Goal: Communication & Community: Answer question/provide support

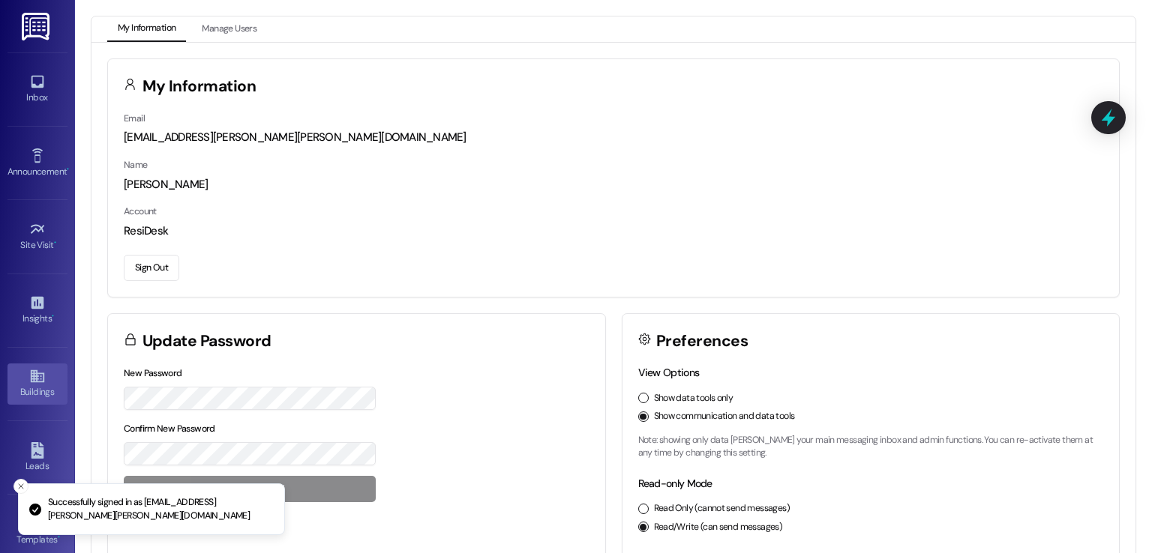
click at [30, 385] on div "Buildings" at bounding box center [37, 392] width 75 height 15
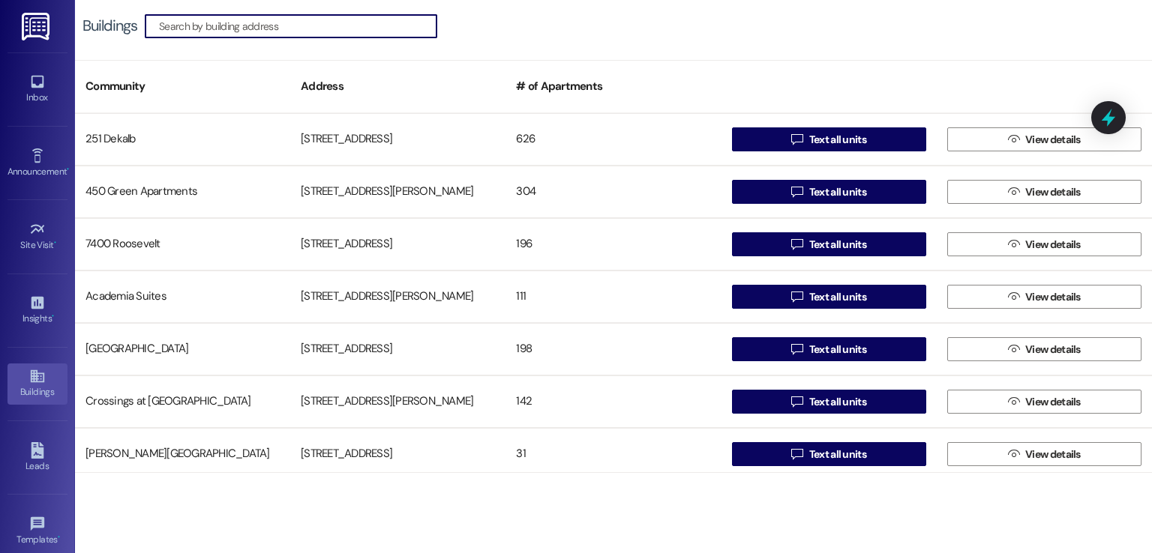
click at [327, 20] on input at bounding box center [297, 26] width 277 height 21
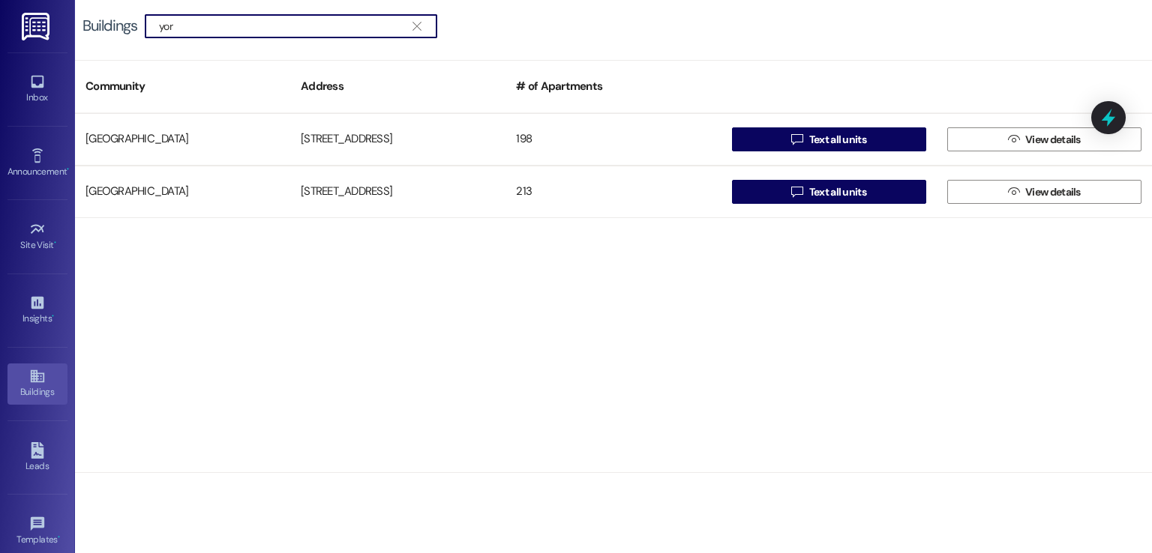
type input "york"
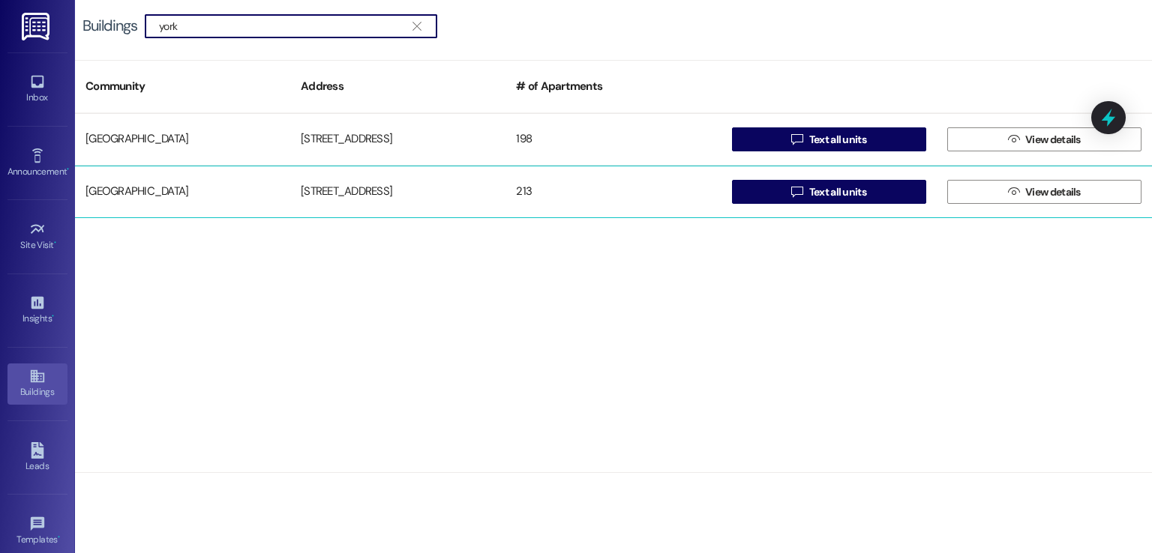
click at [330, 197] on div "[STREET_ADDRESS]" at bounding box center [397, 192] width 215 height 30
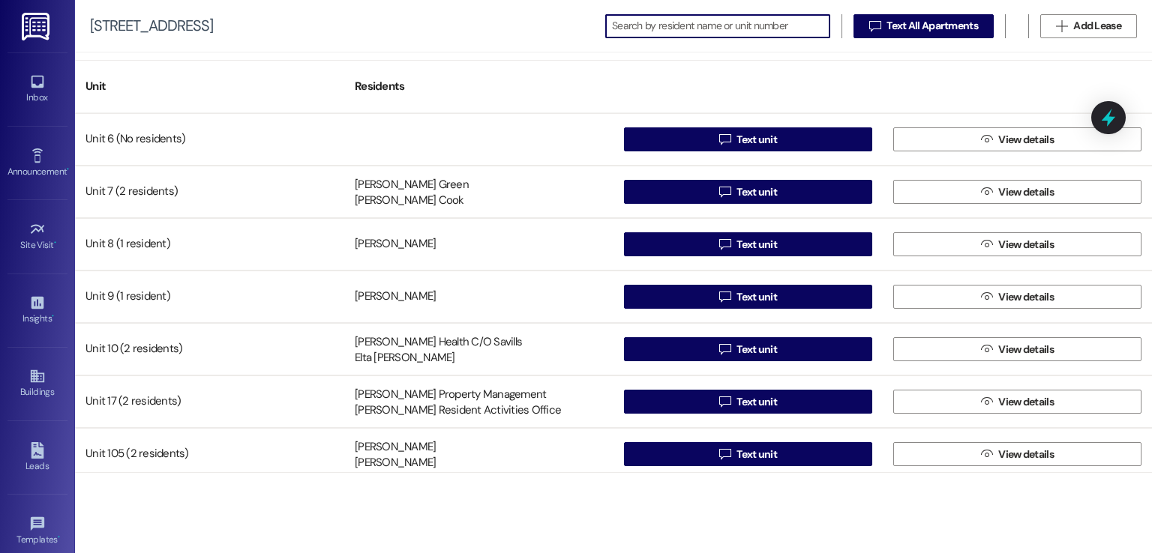
click at [640, 29] on input at bounding box center [720, 26] width 217 height 21
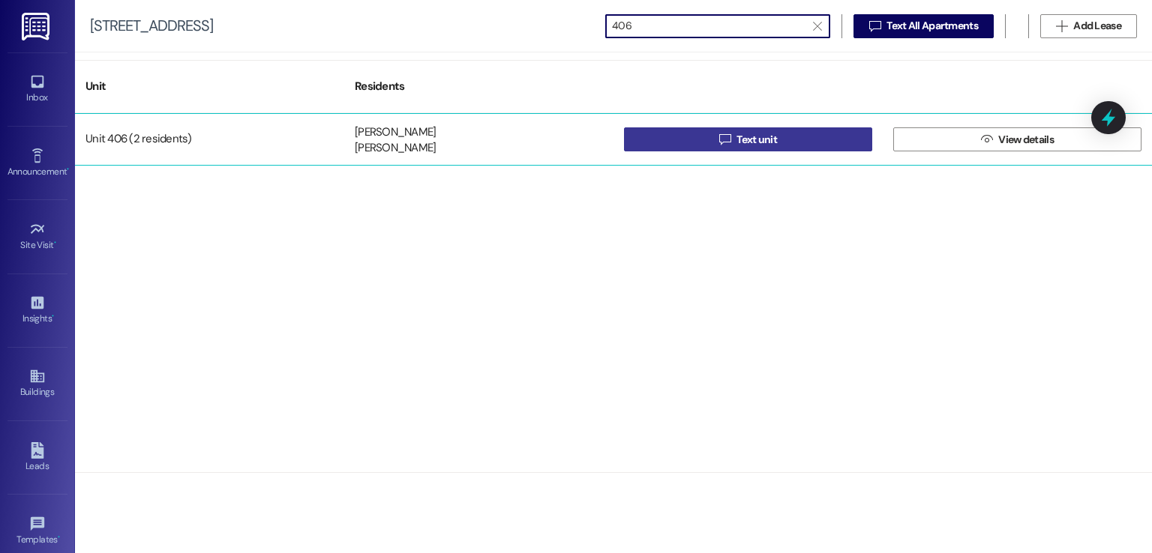
type input "406"
click at [723, 143] on icon "" at bounding box center [724, 139] width 11 height 12
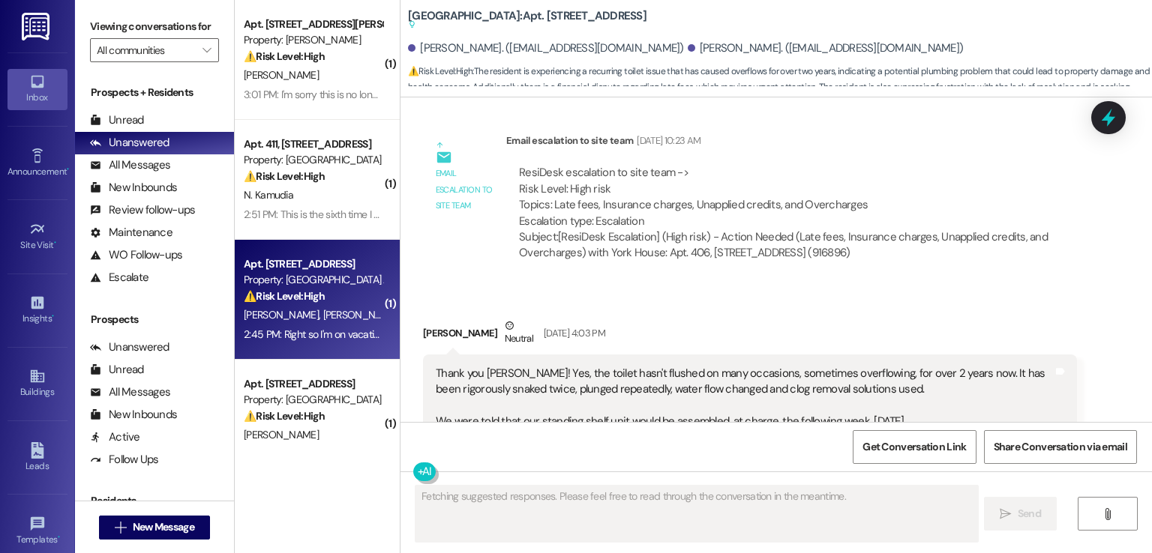
scroll to position [12611, 0]
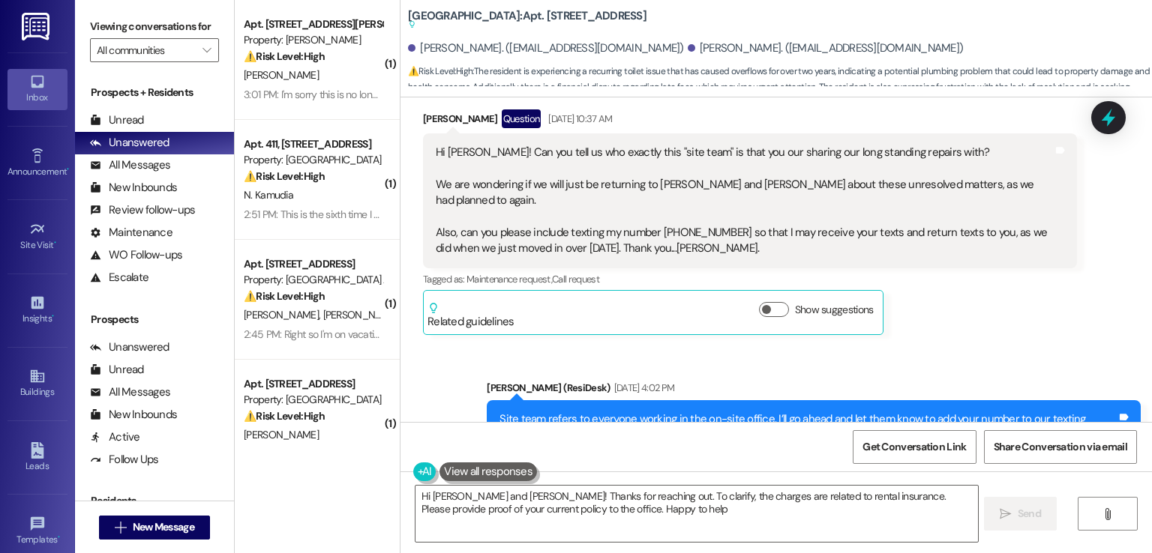
type textarea "Hi [PERSON_NAME] and [PERSON_NAME]! Thanks for reaching out. To clarify, the ch…"
click at [27, 388] on div "Buildings" at bounding box center [37, 392] width 75 height 15
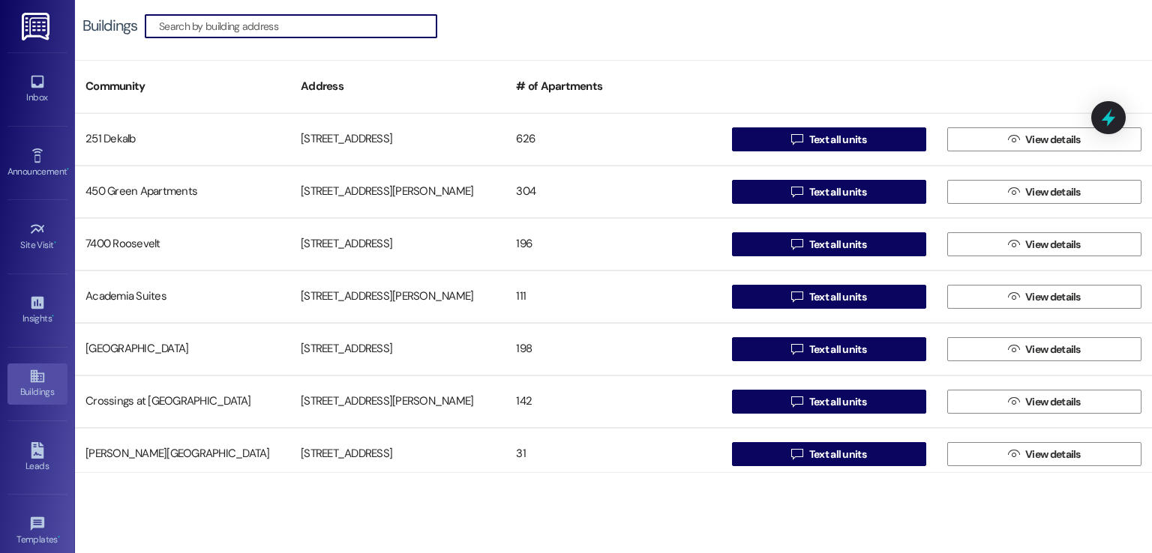
click at [319, 32] on input at bounding box center [297, 26] width 277 height 21
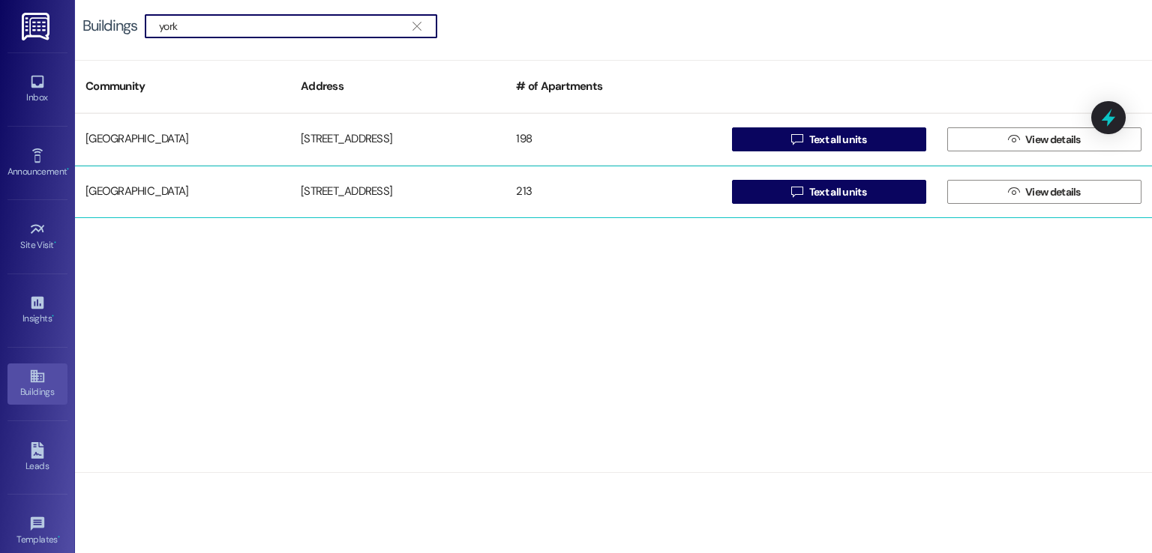
type input "york"
click at [319, 186] on div "[STREET_ADDRESS]" at bounding box center [397, 192] width 215 height 30
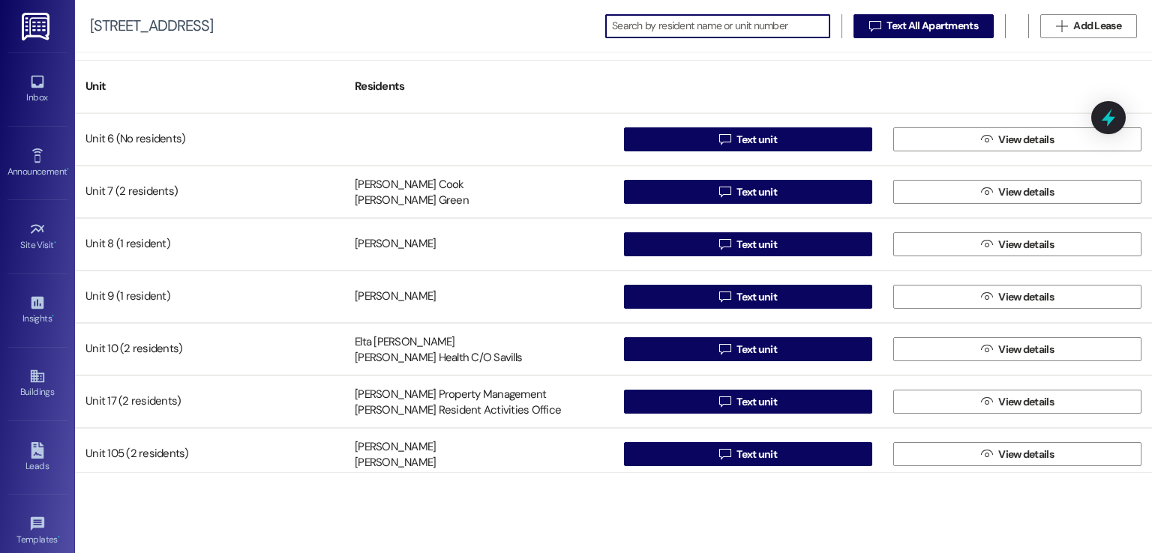
click at [704, 28] on input at bounding box center [720, 26] width 217 height 21
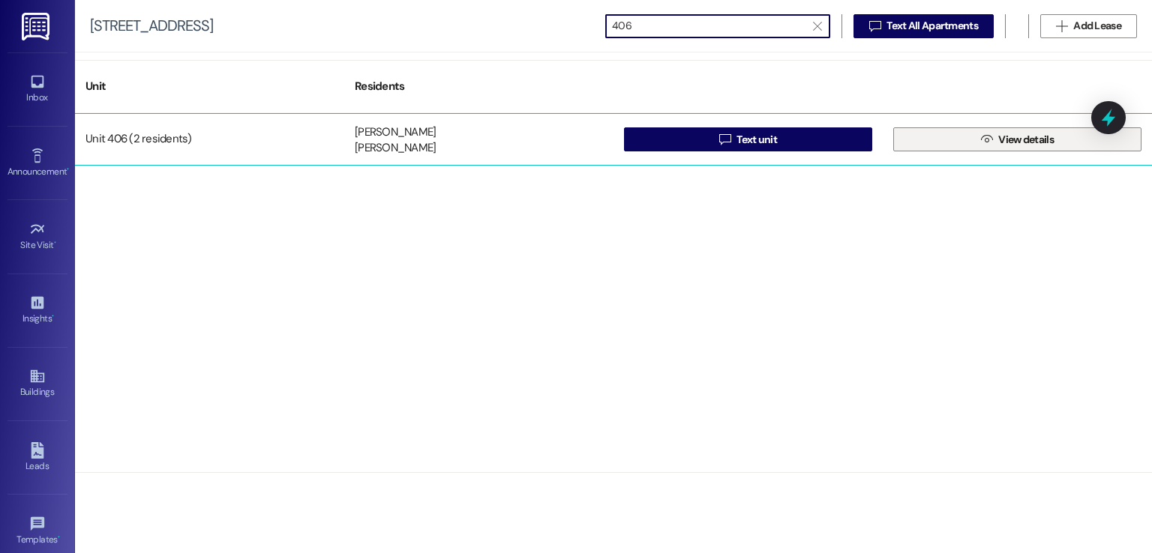
type input "406"
click at [1011, 130] on span " View details" at bounding box center [1017, 139] width 79 height 22
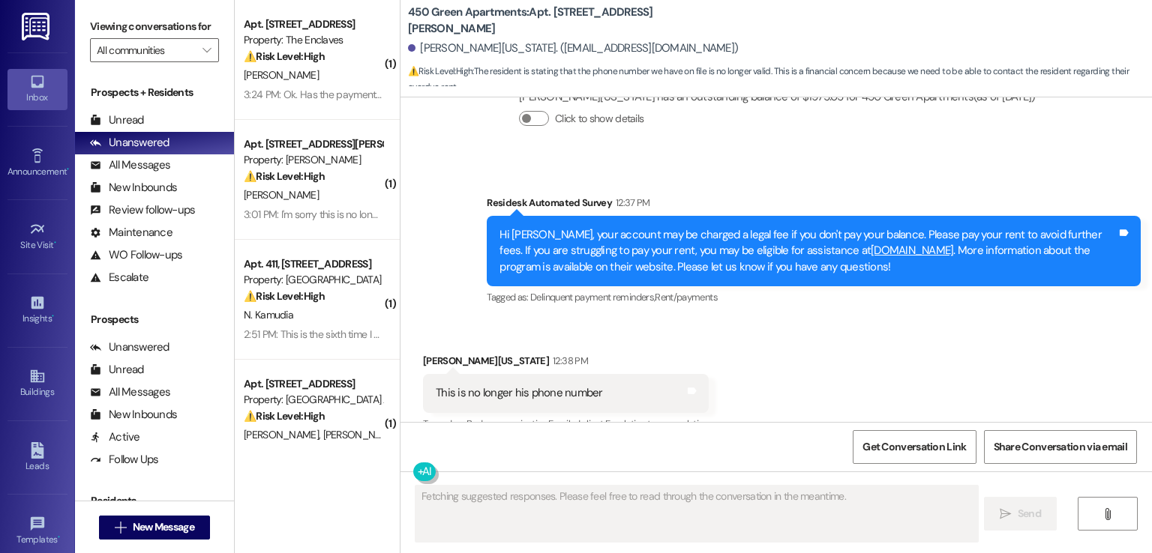
scroll to position [1038, 0]
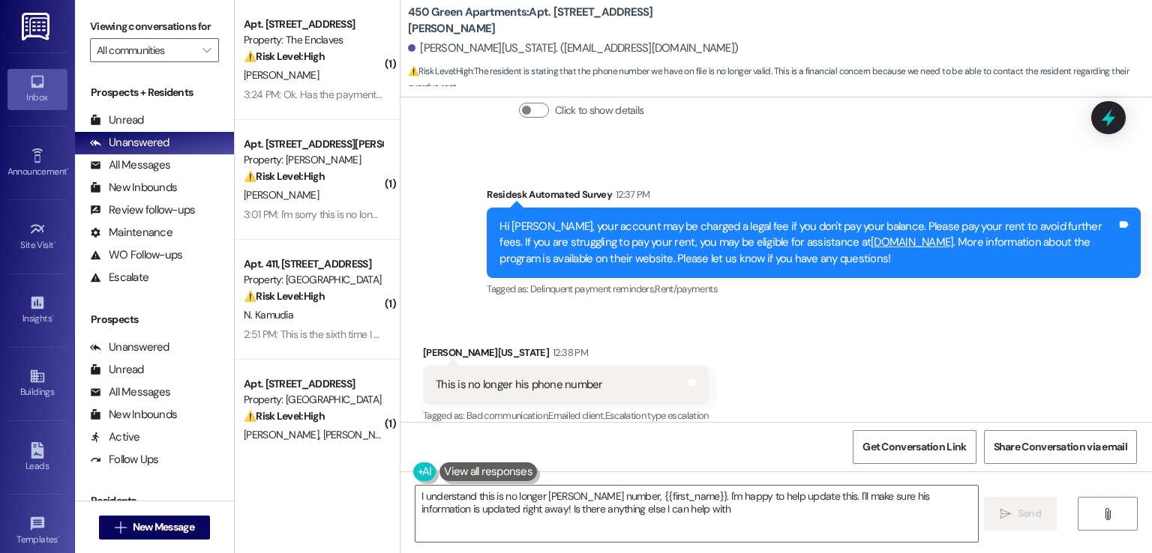
type textarea "I understand this is no longer Curtis's number, {{first_name}}. I'm happy to he…"
drag, startPoint x: 505, startPoint y: 46, endPoint x: 682, endPoint y: 47, distance: 177.7
click at [682, 47] on div "Curtis Washington. (cwashington@comehometolindy.com)" at bounding box center [573, 48] width 330 height 16
copy div "cwashington@comehometolindy.com"
